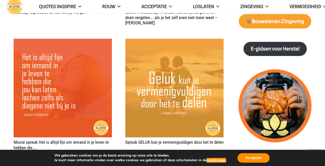
scroll to position [623, 0]
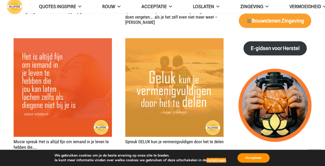
click at [114, 79] on div "Jouw aanwezigheid maakt voelend het verschil – citaat Ingspire Ieder van ons is…" at bounding box center [119, 29] width 210 height 740
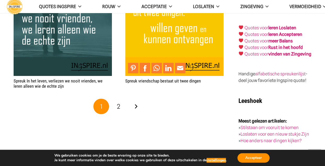
scroll to position [954, 0]
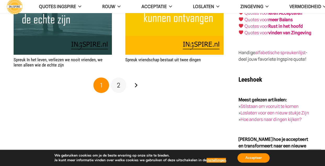
click at [118, 85] on span "2" at bounding box center [118, 85] width 3 height 8
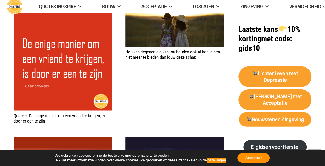
scroll to position [524, 0]
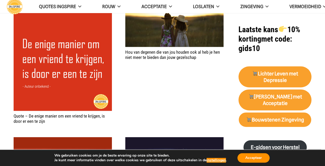
click at [132, 79] on div "Hou van degenen die van jou houden ook al heb je hen niet meer te bieden dan jo…" at bounding box center [174, 68] width 98 height 111
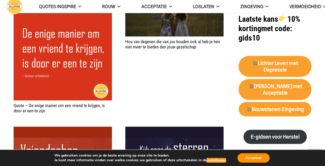
scroll to position [536, 0]
